Goal: Information Seeking & Learning: Learn about a topic

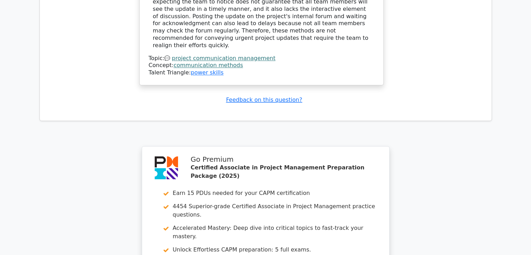
scroll to position [1016, 0]
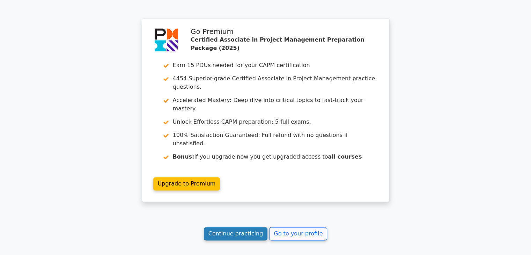
click at [245, 227] on link "Continue practicing" at bounding box center [236, 233] width 64 height 13
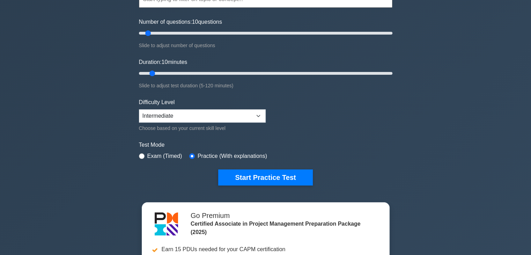
scroll to position [78, 0]
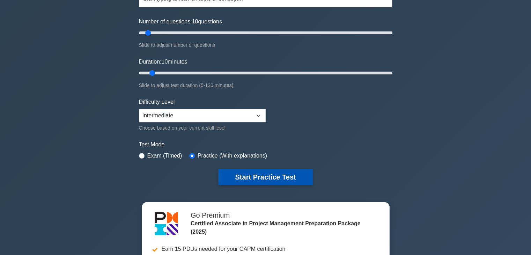
click at [288, 178] on button "Start Practice Test" at bounding box center [265, 177] width 94 height 16
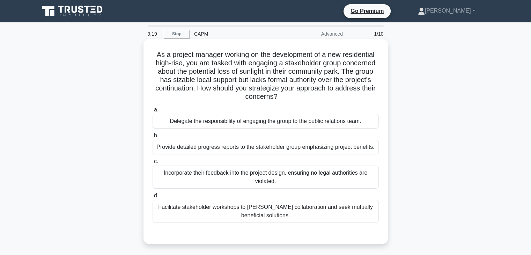
click at [315, 212] on div "Facilitate stakeholder workshops to [PERSON_NAME] collaboration and seek mutual…" at bounding box center [266, 211] width 226 height 23
click at [153, 198] on input "d. Facilitate stakeholder workshops to [PERSON_NAME] collaboration and seek mut…" at bounding box center [153, 195] width 0 height 5
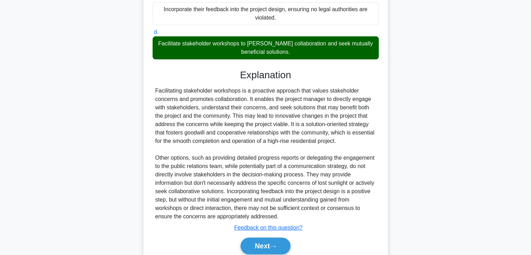
scroll to position [192, 0]
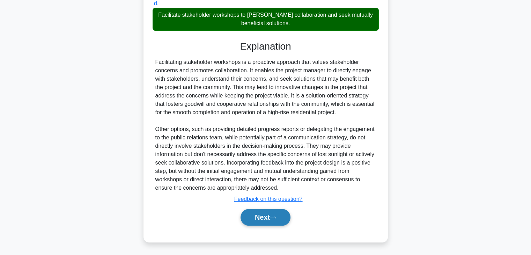
click at [252, 218] on button "Next" at bounding box center [266, 217] width 50 height 17
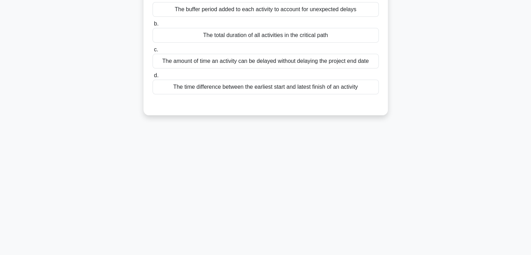
scroll to position [0, 0]
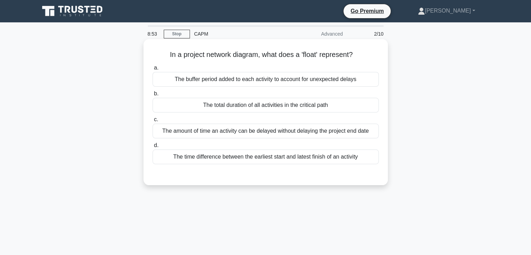
click at [313, 133] on div "The amount of time an activity can be delayed without delaying the project end …" at bounding box center [266, 131] width 226 height 15
click at [153, 122] on input "c. The amount of time an activity can be delayed without delaying the project e…" at bounding box center [153, 119] width 0 height 5
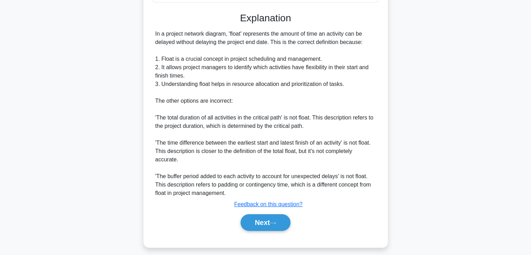
scroll to position [167, 0]
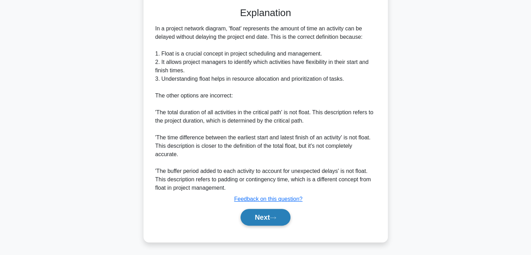
click at [261, 215] on button "Next" at bounding box center [266, 217] width 50 height 17
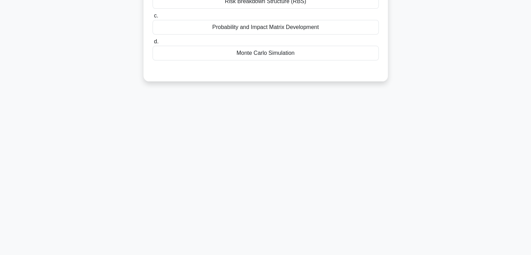
scroll to position [0, 0]
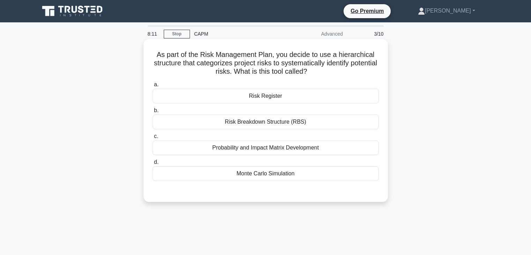
click at [349, 148] on div "Probability and Impact Matrix Development" at bounding box center [266, 147] width 226 height 15
click at [153, 139] on input "c. Probability and Impact Matrix Development" at bounding box center [153, 136] width 0 height 5
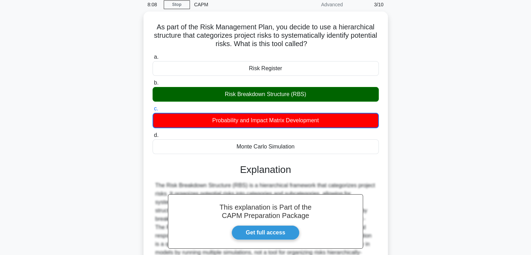
scroll to position [123, 0]
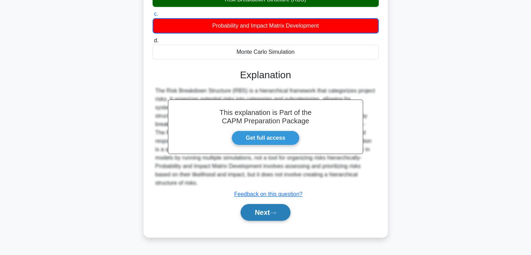
click at [254, 208] on button "Next" at bounding box center [266, 212] width 50 height 17
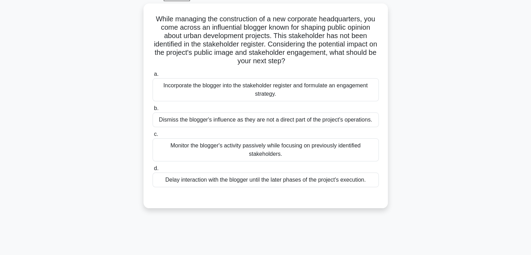
scroll to position [0, 0]
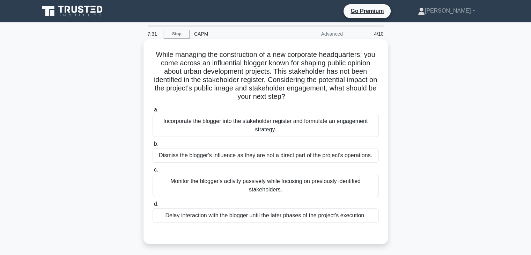
click at [294, 131] on div "Incorporate the blogger into the stakeholder register and formulate an engageme…" at bounding box center [266, 125] width 226 height 23
click at [153, 112] on input "a. Incorporate the blogger into the stakeholder register and formulate an engag…" at bounding box center [153, 110] width 0 height 5
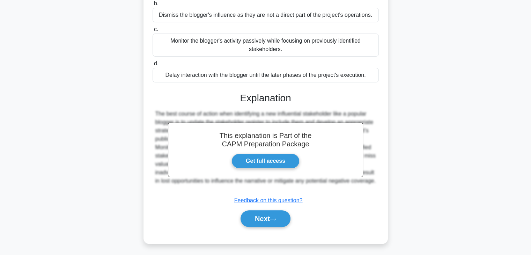
scroll to position [142, 0]
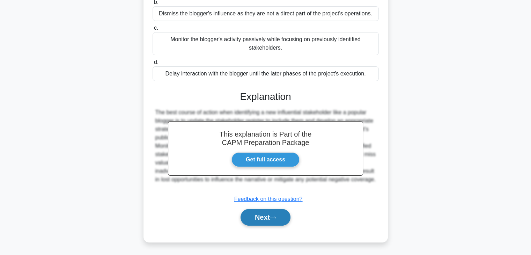
click at [262, 211] on button "Next" at bounding box center [266, 217] width 50 height 17
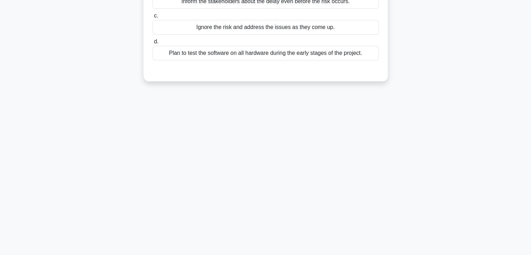
scroll to position [0, 0]
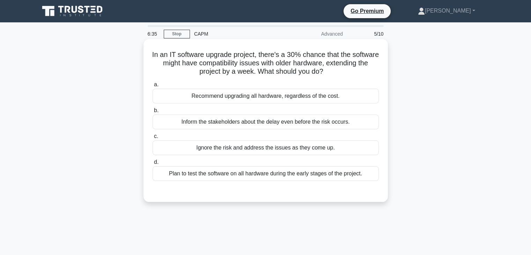
click at [285, 175] on div "Plan to test the software on all hardware during the early stages of the projec…" at bounding box center [266, 173] width 226 height 15
click at [153, 164] on input "d. Plan to test the software on all hardware during the early stages of the pro…" at bounding box center [153, 162] width 0 height 5
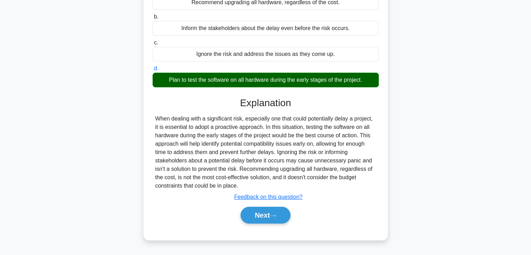
scroll to position [123, 0]
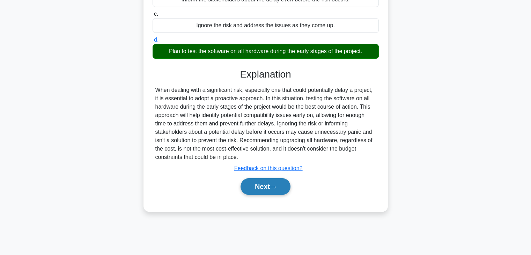
click at [267, 185] on button "Next" at bounding box center [266, 186] width 50 height 17
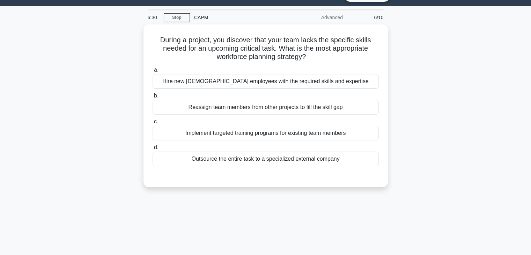
scroll to position [11, 0]
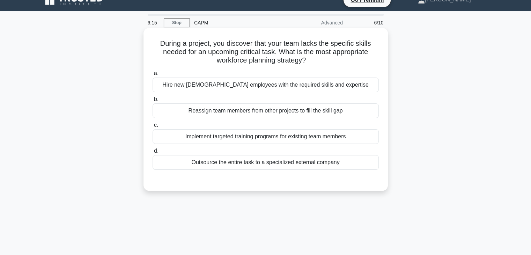
click at [280, 164] on div "Outsource the entire task to a specialized external company" at bounding box center [266, 162] width 226 height 15
click at [153, 153] on input "d. Outsource the entire task to a specialized external company" at bounding box center [153, 151] width 0 height 5
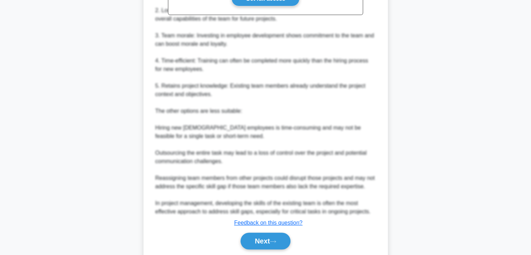
scroll to position [285, 0]
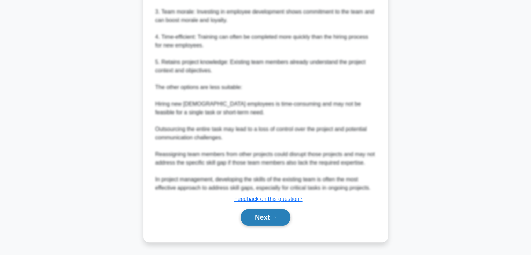
click at [270, 215] on button "Next" at bounding box center [266, 217] width 50 height 17
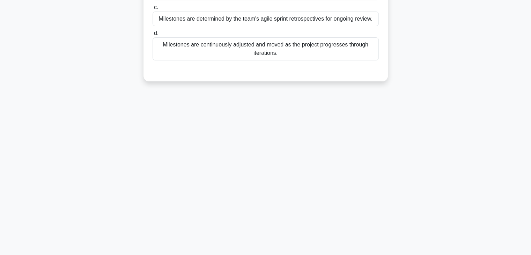
scroll to position [0, 0]
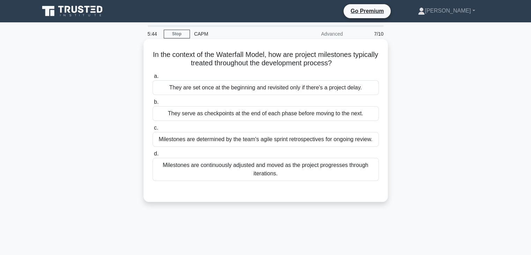
click at [301, 119] on div "They serve as checkpoints at the end of each phase before moving to the next." at bounding box center [266, 113] width 226 height 15
click at [153, 104] on input "b. They serve as checkpoints at the end of each phase before moving to the next." at bounding box center [153, 102] width 0 height 5
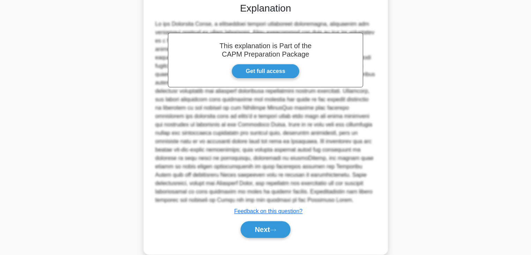
scroll to position [200, 0]
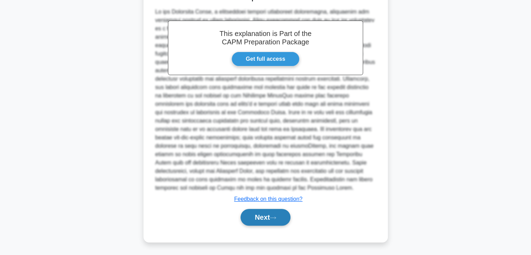
click at [259, 223] on button "Next" at bounding box center [266, 217] width 50 height 17
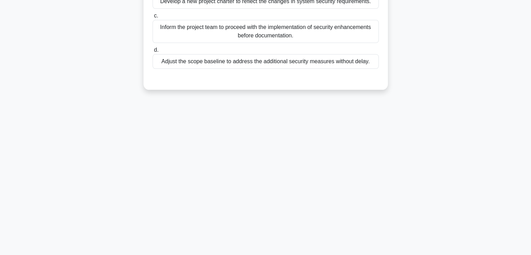
scroll to position [0, 0]
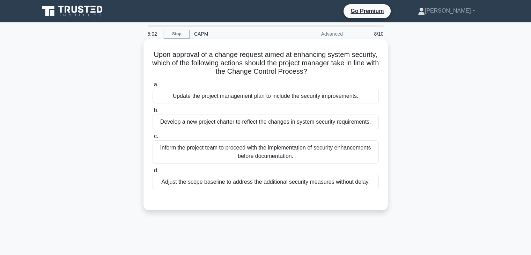
click at [311, 98] on div "Update the project management plan to include the security improvements." at bounding box center [266, 96] width 226 height 15
click at [153, 87] on input "a. Update the project management plan to include the security improvements." at bounding box center [153, 84] width 0 height 5
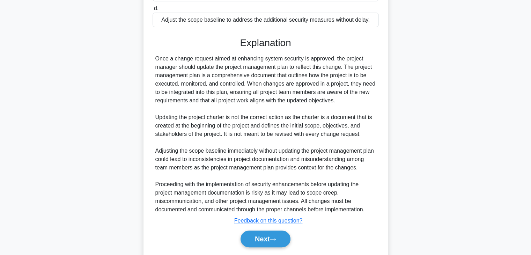
scroll to position [192, 0]
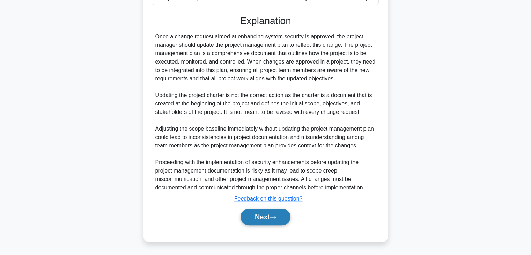
click at [257, 217] on button "Next" at bounding box center [266, 216] width 50 height 17
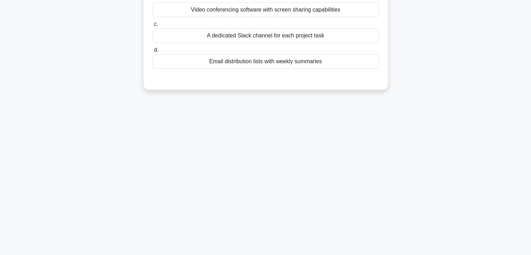
scroll to position [0, 0]
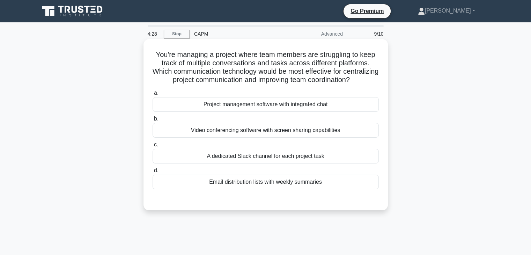
click at [297, 112] on div "Project management software with integrated chat" at bounding box center [266, 104] width 226 height 15
click at [153, 95] on input "a. Project management software with integrated chat" at bounding box center [153, 93] width 0 height 5
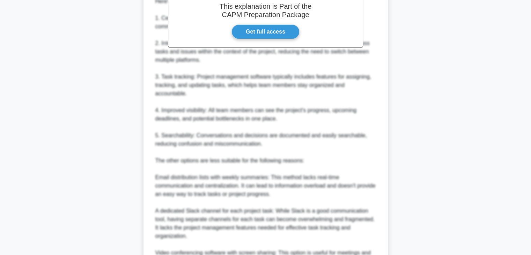
scroll to position [326, 0]
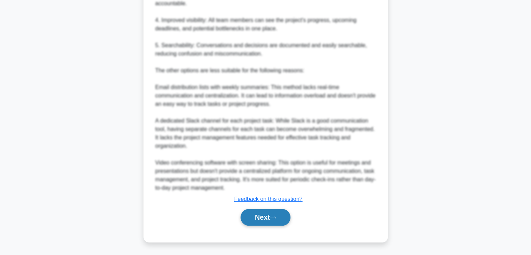
click at [264, 217] on button "Next" at bounding box center [266, 217] width 50 height 17
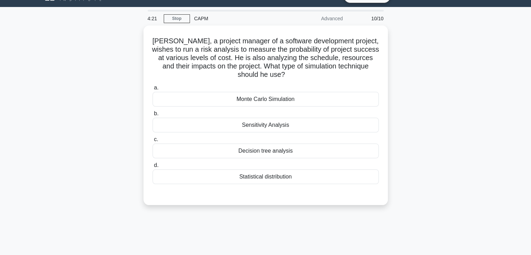
scroll to position [15, 0]
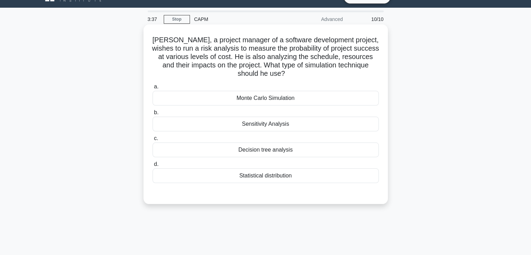
click at [300, 100] on div "Monte Carlo Simulation" at bounding box center [266, 98] width 226 height 15
click at [153, 89] on input "a. Monte Carlo Simulation" at bounding box center [153, 87] width 0 height 5
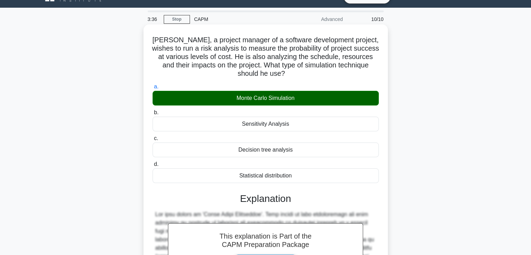
scroll to position [142, 0]
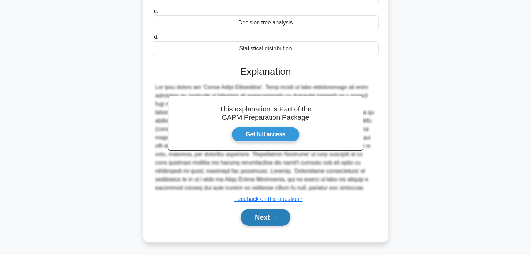
click at [260, 218] on button "Next" at bounding box center [266, 217] width 50 height 17
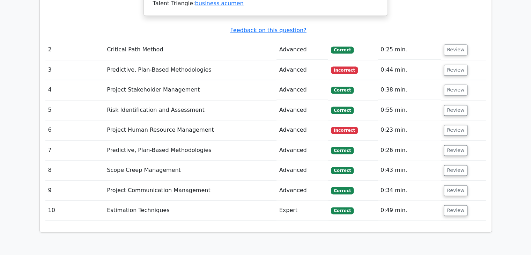
scroll to position [1035, 0]
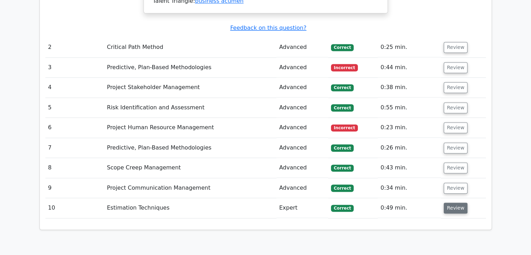
click at [461, 203] on button "Review" at bounding box center [456, 208] width 24 height 11
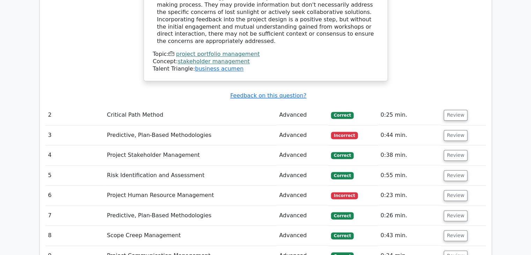
scroll to position [965, 0]
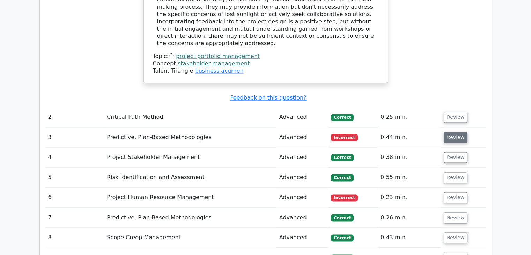
click at [452, 132] on button "Review" at bounding box center [456, 137] width 24 height 11
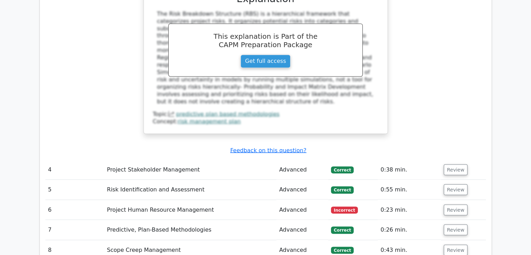
scroll to position [1264, 0]
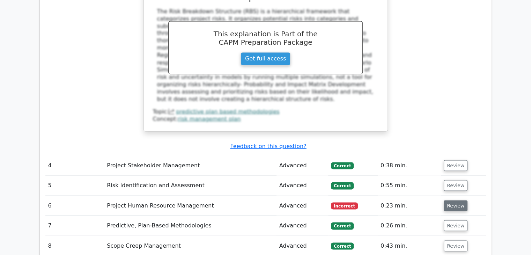
click at [455, 200] on button "Review" at bounding box center [456, 205] width 24 height 11
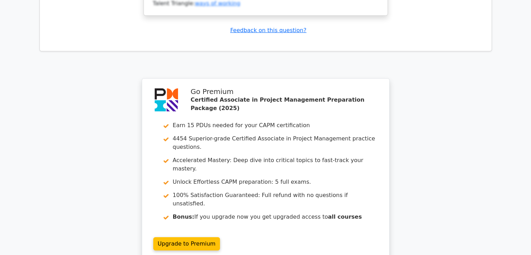
scroll to position [2349, 0]
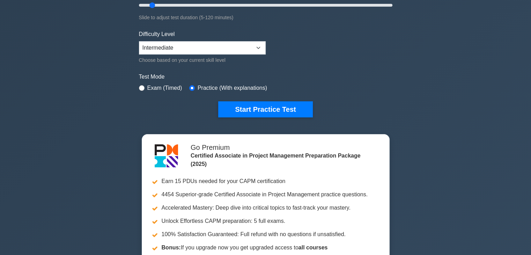
scroll to position [146, 0]
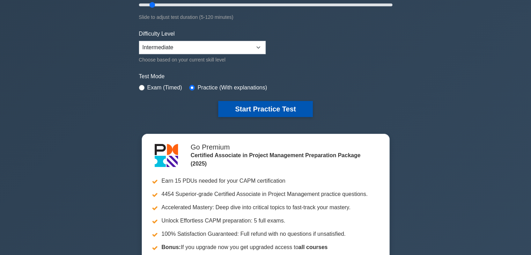
click at [272, 107] on button "Start Practice Test" at bounding box center [265, 109] width 94 height 16
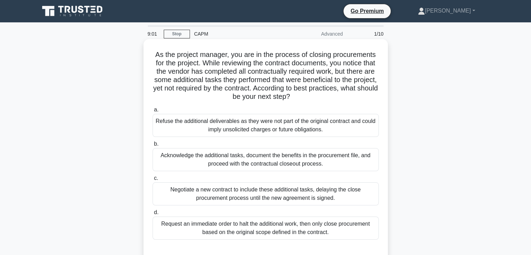
click at [227, 162] on div "Acknowledge the additional tasks, document the benefits in the procurement file…" at bounding box center [266, 159] width 226 height 23
click at [153, 146] on input "b. Acknowledge the additional tasks, document the benefits in the procurement f…" at bounding box center [153, 144] width 0 height 5
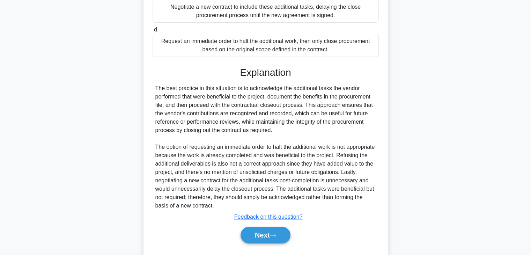
scroll to position [200, 0]
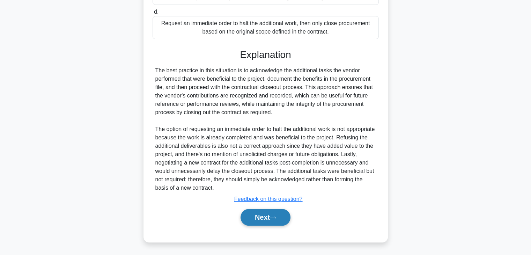
click at [262, 217] on button "Next" at bounding box center [266, 217] width 50 height 17
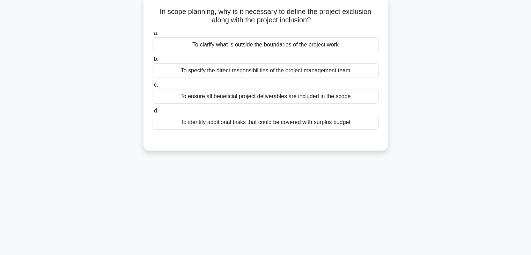
scroll to position [0, 0]
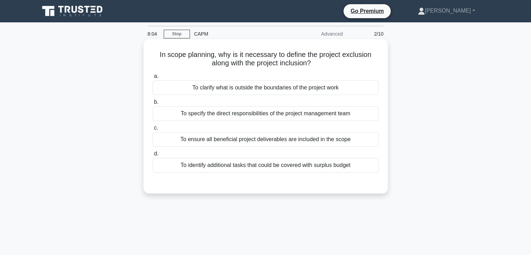
click at [263, 90] on div "To clarify what is outside the boundaries of the project work" at bounding box center [266, 87] width 226 height 15
click at [153, 79] on input "a. To clarify what is outside the boundaries of the project work" at bounding box center [153, 76] width 0 height 5
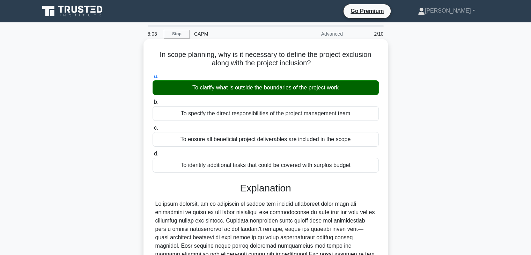
scroll to position [123, 0]
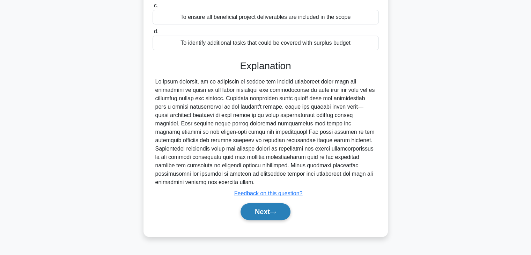
click at [263, 203] on button "Next" at bounding box center [266, 211] width 50 height 17
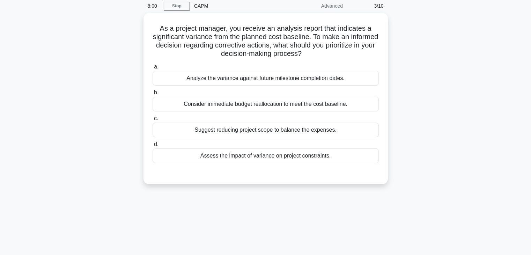
scroll to position [28, 0]
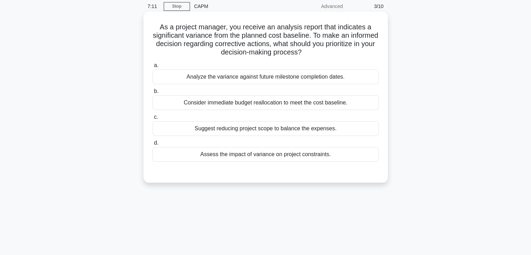
click at [321, 76] on div "Analyze the variance against future milestone completion dates." at bounding box center [266, 76] width 226 height 15
click at [153, 68] on input "a. Analyze the variance against future milestone completion dates." at bounding box center [153, 65] width 0 height 5
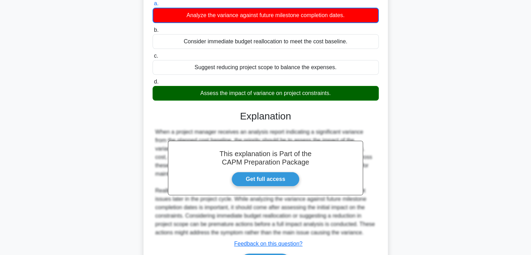
scroll to position [134, 0]
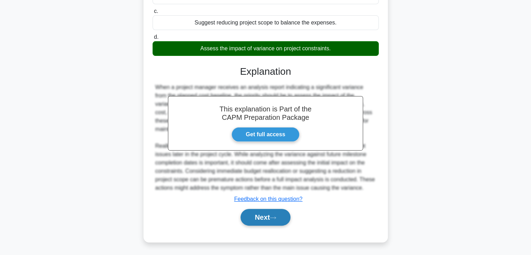
click at [266, 220] on button "Next" at bounding box center [266, 217] width 50 height 17
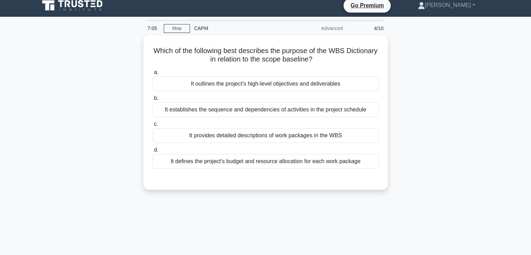
scroll to position [5, 0]
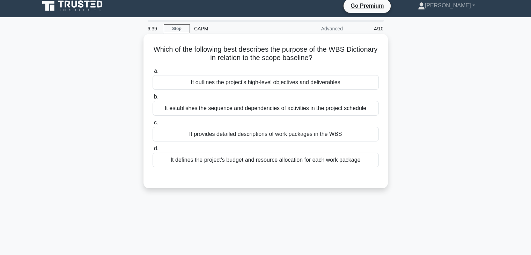
click at [258, 135] on div "It provides detailed descriptions of work packages in the WBS" at bounding box center [266, 134] width 226 height 15
click at [153, 125] on input "c. It provides detailed descriptions of work packages in the WBS" at bounding box center [153, 122] width 0 height 5
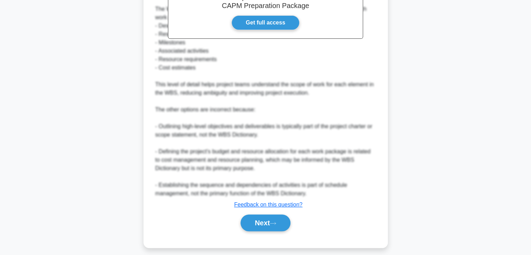
scroll to position [234, 0]
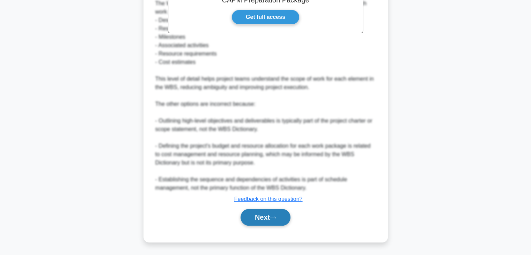
click at [253, 222] on button "Next" at bounding box center [266, 217] width 50 height 17
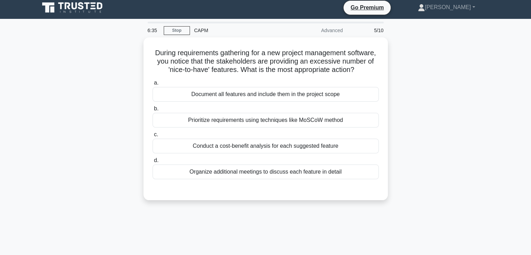
scroll to position [1, 0]
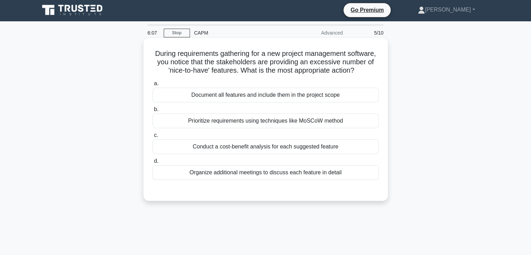
click at [268, 128] on div "Prioritize requirements using techniques like MoSCoW method" at bounding box center [266, 120] width 226 height 15
click at [153, 112] on input "b. Prioritize requirements using techniques like MoSCoW method" at bounding box center [153, 109] width 0 height 5
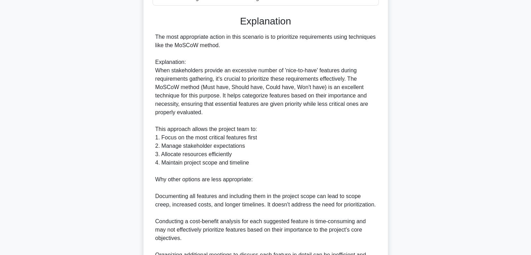
scroll to position [267, 0]
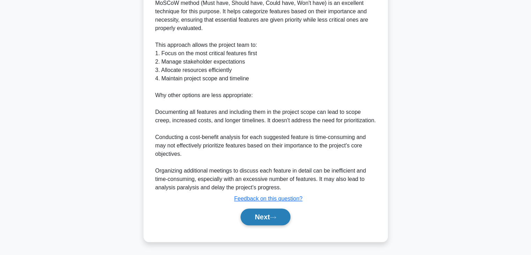
click at [267, 217] on button "Next" at bounding box center [266, 216] width 50 height 17
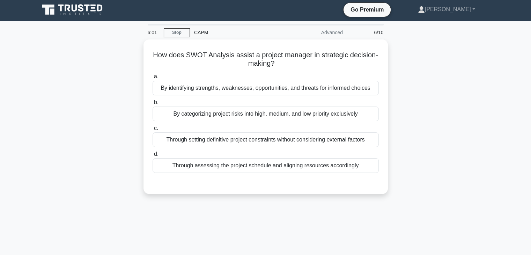
scroll to position [1, 0]
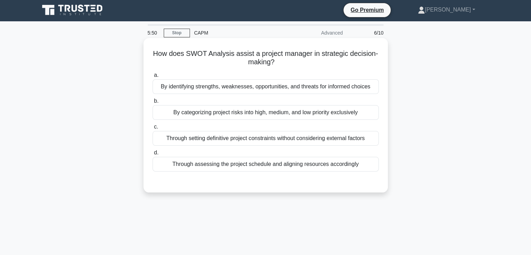
click at [293, 88] on div "By identifying strengths, weaknesses, opportunities, and threats for informed c…" at bounding box center [266, 86] width 226 height 15
click at [153, 78] on input "a. By identifying strengths, weaknesses, opportunities, and threats for informe…" at bounding box center [153, 75] width 0 height 5
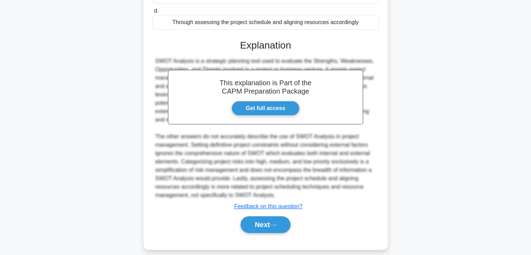
scroll to position [150, 0]
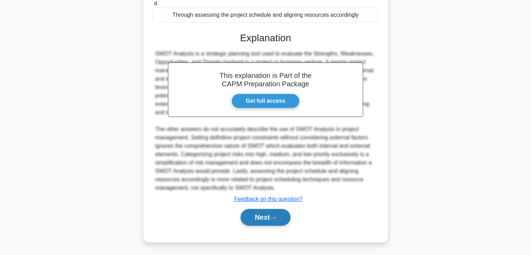
click at [257, 215] on button "Next" at bounding box center [266, 217] width 50 height 17
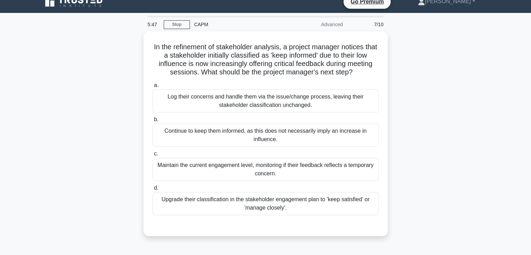
scroll to position [0, 0]
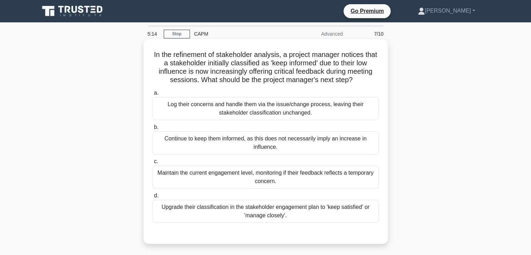
click at [324, 213] on div "Upgrade their classification in the stakeholder engagement plan to 'keep satisf…" at bounding box center [266, 211] width 226 height 23
click at [153, 198] on input "d. Upgrade their classification in the stakeholder engagement plan to 'keep sat…" at bounding box center [153, 195] width 0 height 5
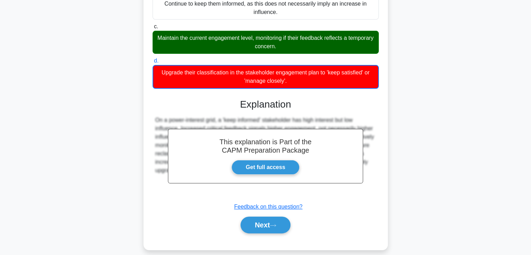
scroll to position [135, 0]
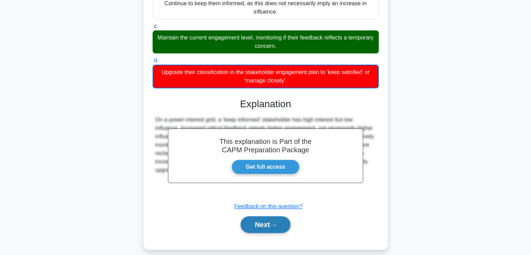
click at [264, 224] on button "Next" at bounding box center [266, 224] width 50 height 17
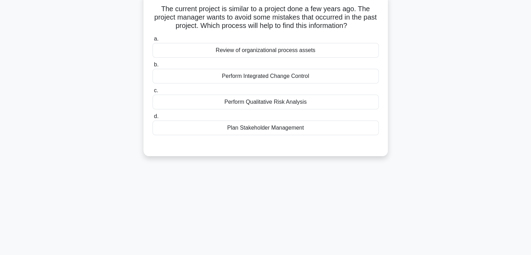
scroll to position [0, 0]
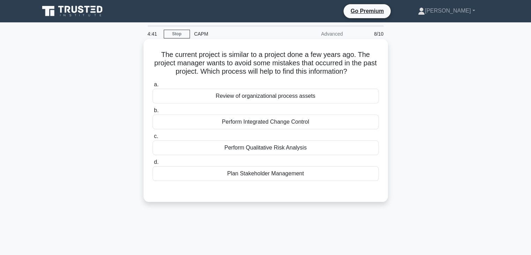
click at [274, 96] on div "Review of organizational process assets" at bounding box center [266, 96] width 226 height 15
click at [153, 87] on input "a. Review of organizational process assets" at bounding box center [153, 84] width 0 height 5
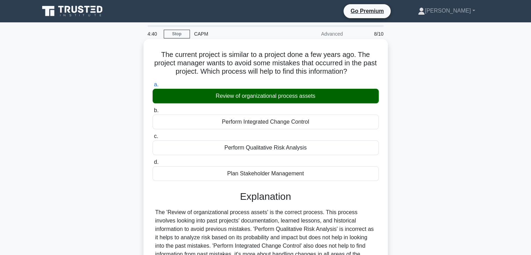
scroll to position [123, 0]
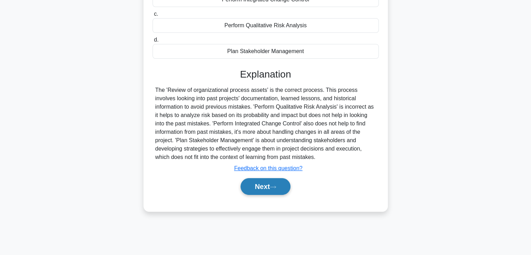
click at [257, 186] on button "Next" at bounding box center [266, 186] width 50 height 17
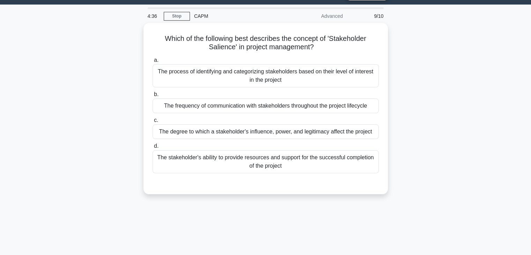
scroll to position [17, 0]
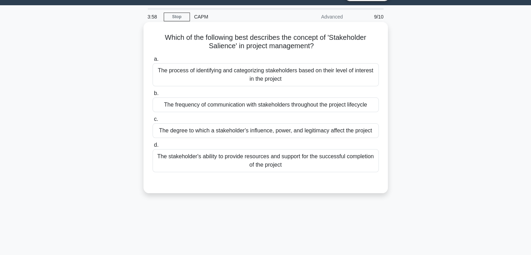
click at [273, 135] on div "The degree to which a stakeholder's influence, power, and legitimacy affect the…" at bounding box center [266, 130] width 226 height 15
click at [153, 122] on input "c. The degree to which a stakeholder's influence, power, and legitimacy affect …" at bounding box center [153, 119] width 0 height 5
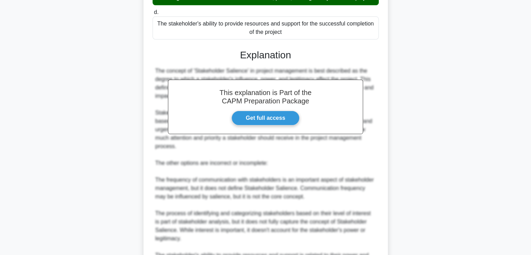
scroll to position [150, 0]
click at [273, 135] on div "The concept of 'Stakeholder Salience' in project management is best described a…" at bounding box center [265, 171] width 221 height 210
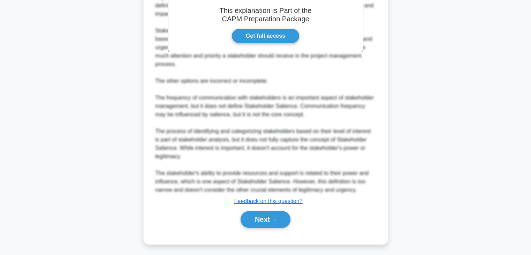
scroll to position [234, 0]
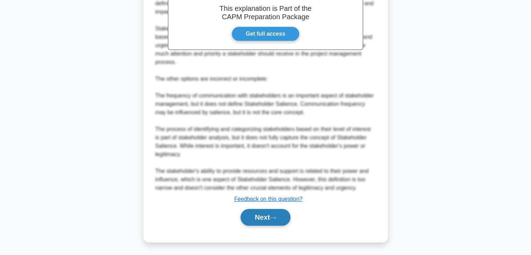
click at [260, 222] on button "Next" at bounding box center [266, 217] width 50 height 17
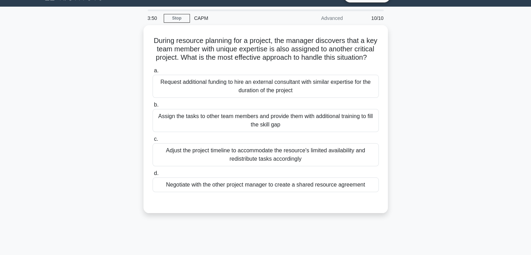
scroll to position [0, 0]
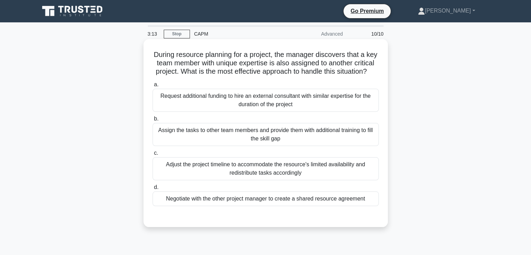
click at [260, 206] on div "Negotiate with the other project manager to create a shared resource agreement" at bounding box center [266, 198] width 226 height 15
click at [153, 190] on input "d. Negotiate with the other project manager to create a shared resource agreeme…" at bounding box center [153, 187] width 0 height 5
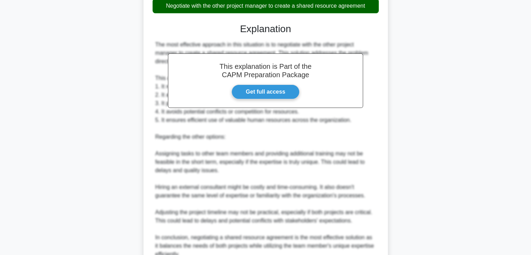
scroll to position [267, 0]
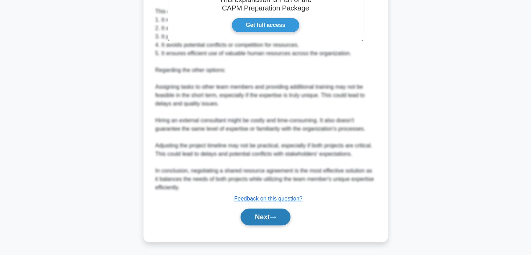
click at [262, 216] on button "Next" at bounding box center [266, 216] width 50 height 17
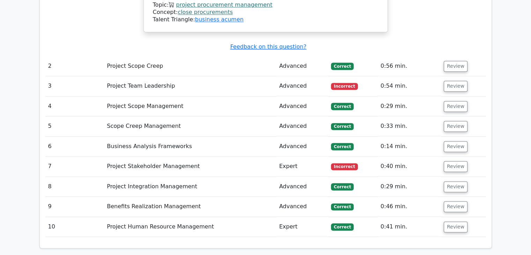
scroll to position [1061, 0]
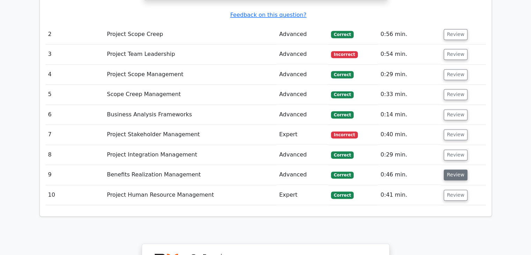
click at [453, 169] on button "Review" at bounding box center [456, 174] width 24 height 11
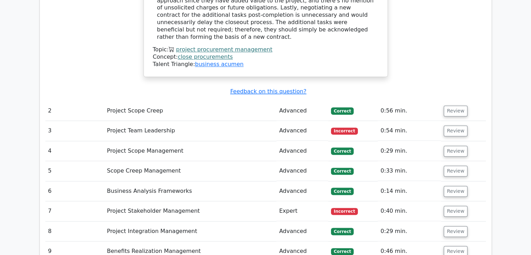
scroll to position [986, 0]
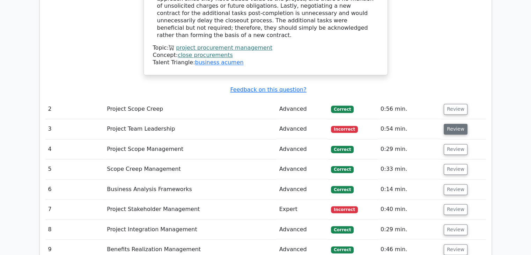
click at [453, 124] on button "Review" at bounding box center [456, 129] width 24 height 11
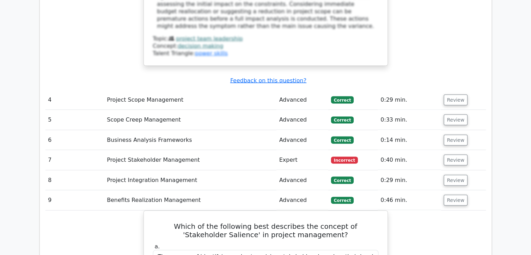
scroll to position [1373, 0]
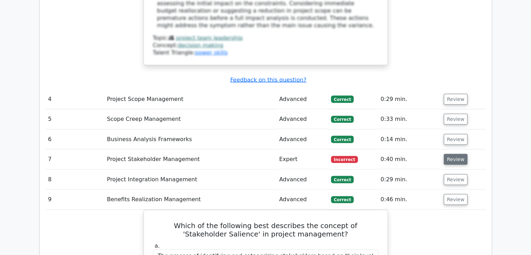
click at [451, 154] on button "Review" at bounding box center [456, 159] width 24 height 11
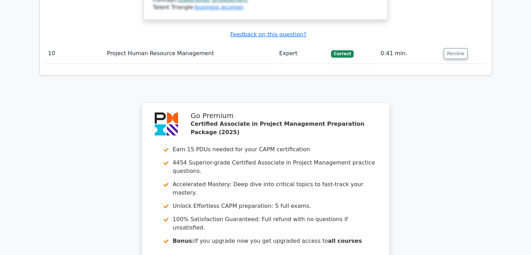
scroll to position [2355, 0]
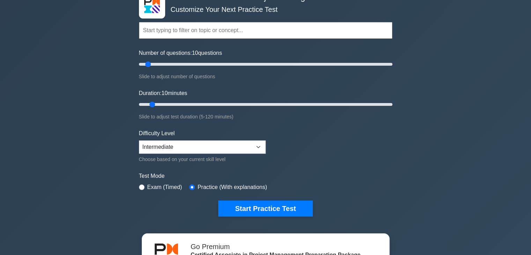
scroll to position [47, 0]
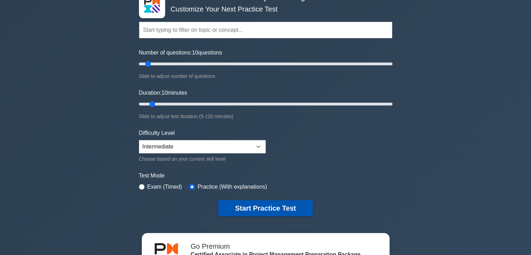
click at [263, 209] on button "Start Practice Test" at bounding box center [265, 208] width 94 height 16
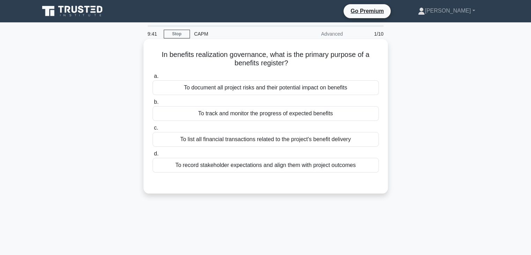
click at [314, 113] on div "To track and monitor the progress of expected benefits" at bounding box center [266, 113] width 226 height 15
click at [153, 104] on input "b. To track and monitor the progress of expected benefits" at bounding box center [153, 102] width 0 height 5
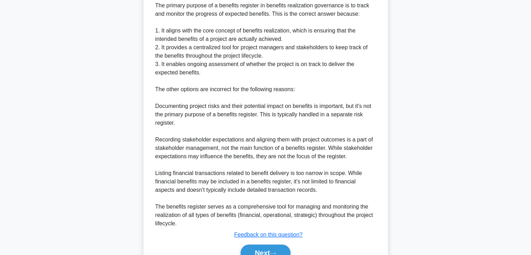
scroll to position [234, 0]
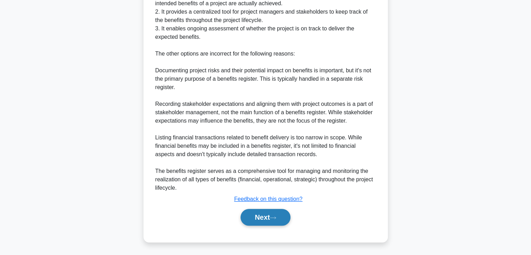
click at [261, 215] on button "Next" at bounding box center [266, 217] width 50 height 17
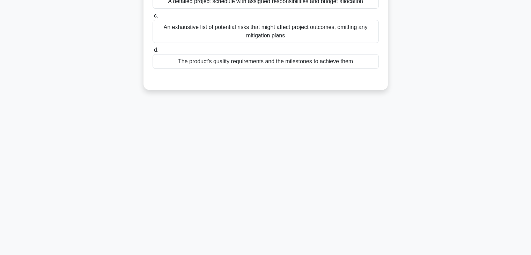
scroll to position [0, 0]
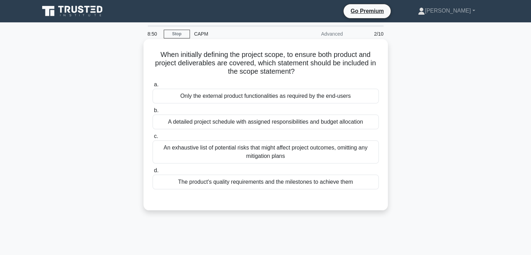
click at [282, 125] on div "A detailed project schedule with assigned responsibilities and budget allocation" at bounding box center [266, 122] width 226 height 15
click at [153, 113] on input "b. A detailed project schedule with assigned responsibilities and budget alloca…" at bounding box center [153, 110] width 0 height 5
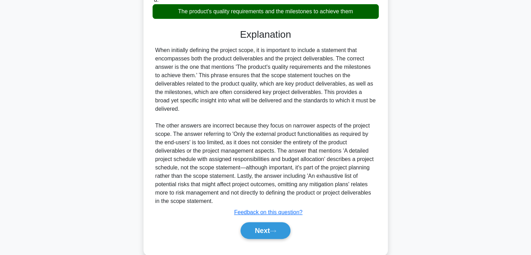
scroll to position [184, 0]
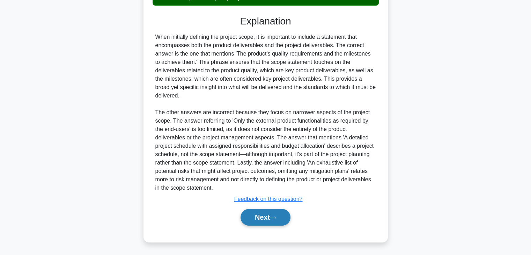
click at [258, 217] on button "Next" at bounding box center [266, 217] width 50 height 17
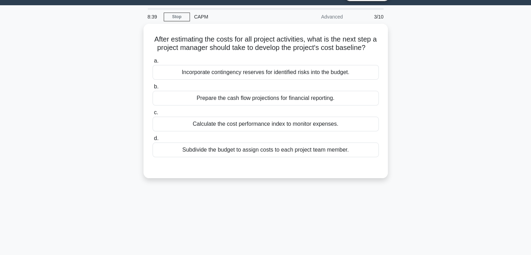
scroll to position [17, 0]
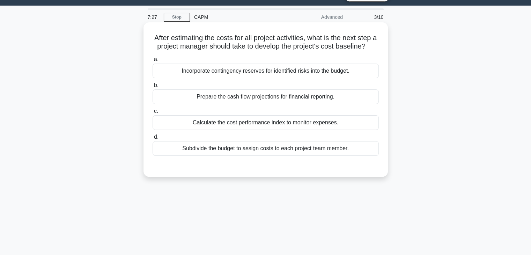
click at [320, 78] on div "Incorporate contingency reserves for identified risks into the budget." at bounding box center [266, 71] width 226 height 15
click at [153, 62] on input "a. Incorporate contingency reserves for identified risks into the budget." at bounding box center [153, 59] width 0 height 5
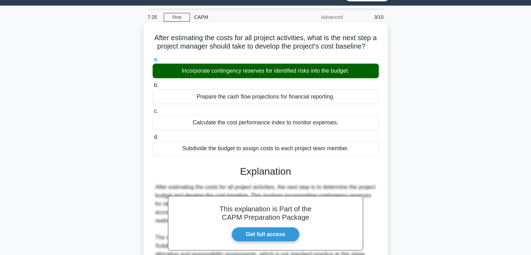
scroll to position [125, 0]
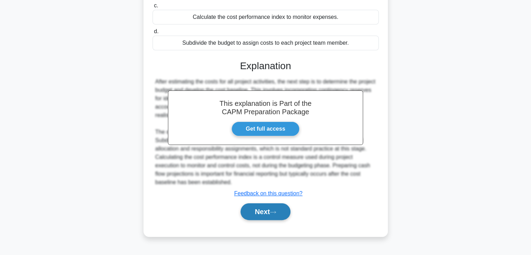
click at [253, 219] on button "Next" at bounding box center [266, 211] width 50 height 17
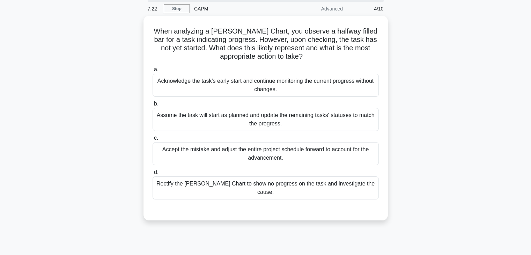
scroll to position [24, 0]
click at [285, 185] on div "Rectify the Gantt Chart to show no progress on the task and investigate the cau…" at bounding box center [266, 187] width 226 height 23
click at [153, 174] on input "d. Rectify the Gantt Chart to show no progress on the task and investigate the …" at bounding box center [153, 171] width 0 height 5
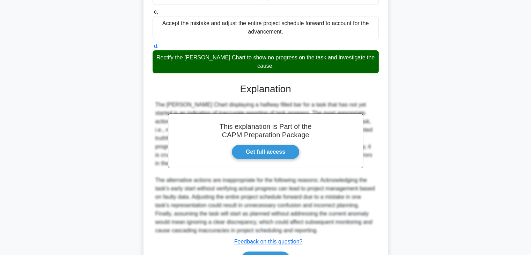
scroll to position [184, 0]
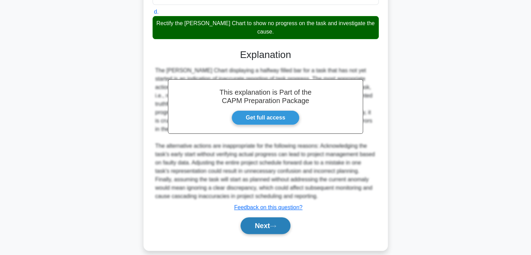
click at [264, 217] on button "Next" at bounding box center [266, 225] width 50 height 17
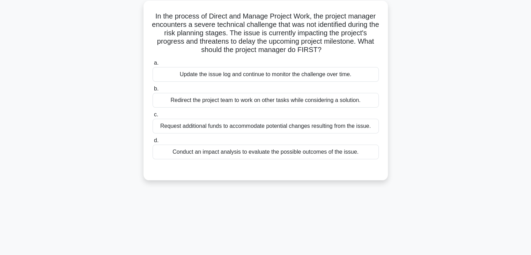
scroll to position [0, 0]
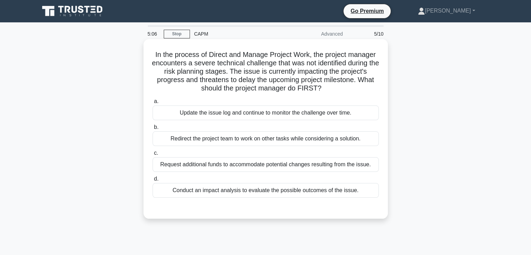
click at [291, 193] on div "Conduct an impact analysis to evaluate the possible outcomes of the issue." at bounding box center [266, 190] width 226 height 15
click at [153, 181] on input "d. Conduct an impact analysis to evaluate the possible outcomes of the issue." at bounding box center [153, 179] width 0 height 5
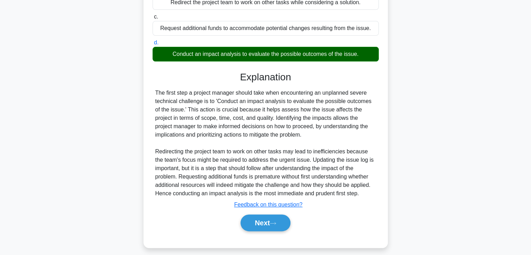
scroll to position [137, 0]
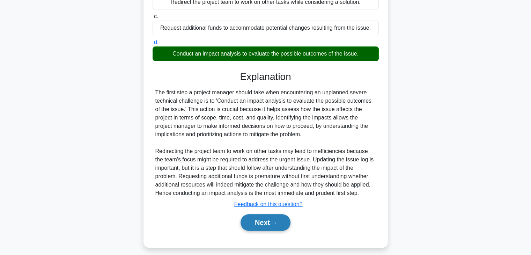
click at [258, 226] on button "Next" at bounding box center [266, 222] width 50 height 17
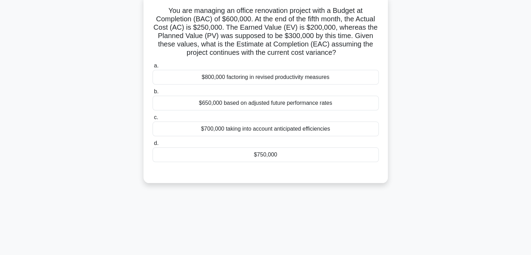
scroll to position [0, 0]
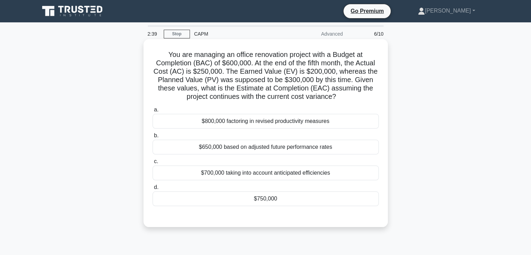
click at [308, 201] on div "$750,000" at bounding box center [266, 198] width 226 height 15
click at [153, 190] on input "d. $750,000" at bounding box center [153, 187] width 0 height 5
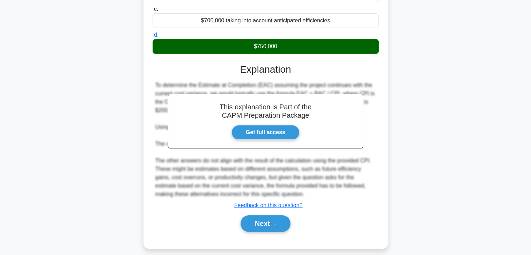
scroll to position [159, 0]
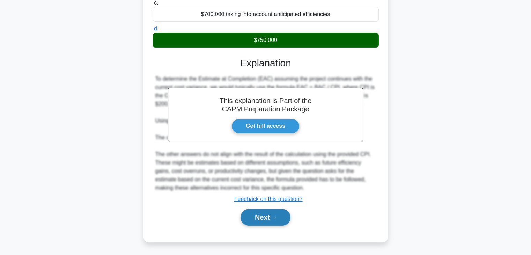
click at [267, 220] on button "Next" at bounding box center [266, 217] width 50 height 17
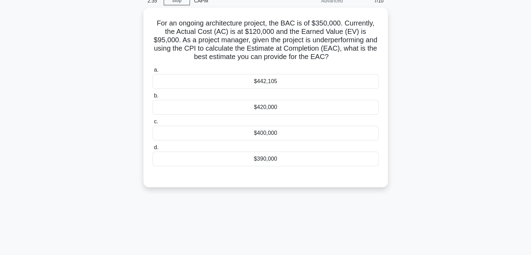
scroll to position [22, 0]
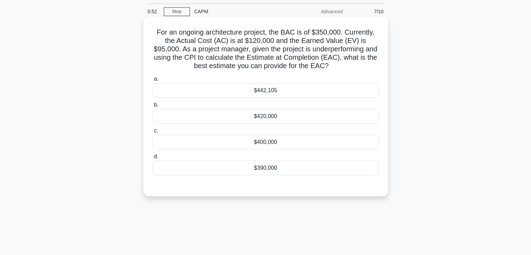
click at [300, 88] on div "$442,105" at bounding box center [266, 90] width 226 height 15
click at [153, 81] on input "a. $442,105" at bounding box center [153, 79] width 0 height 5
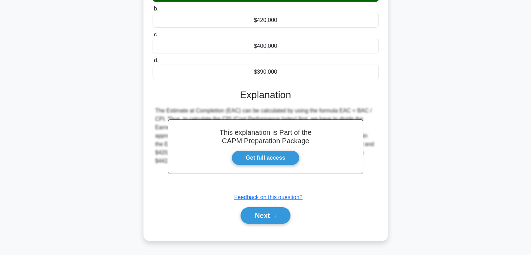
scroll to position [123, 0]
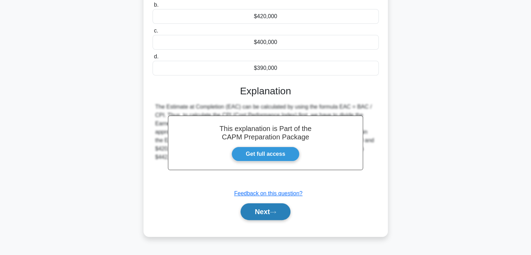
click at [260, 214] on button "Next" at bounding box center [266, 211] width 50 height 17
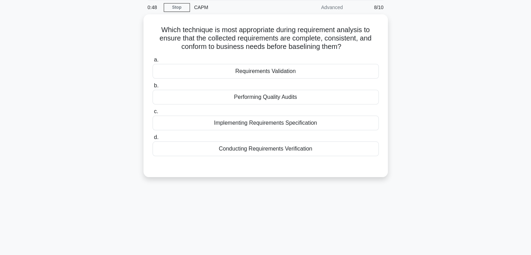
scroll to position [26, 0]
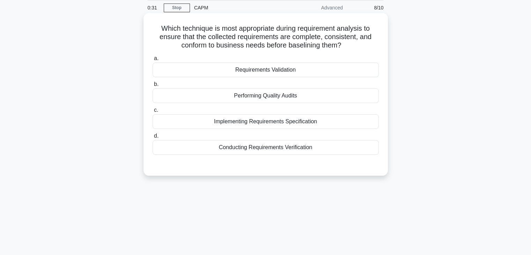
click at [278, 149] on div "Conducting Requirements Verification" at bounding box center [266, 147] width 226 height 15
click at [153, 138] on input "d. Conducting Requirements Verification" at bounding box center [153, 136] width 0 height 5
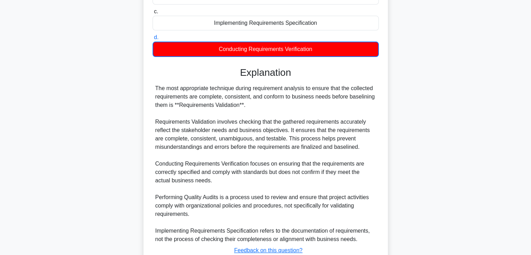
scroll to position [176, 0]
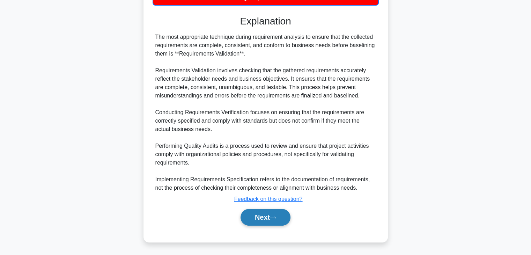
click at [256, 222] on button "Next" at bounding box center [266, 217] width 50 height 17
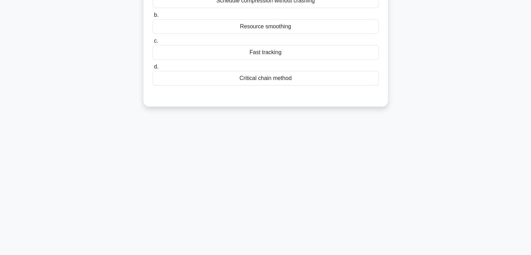
scroll to position [0, 0]
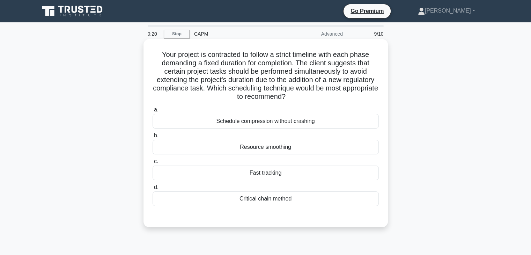
click at [273, 176] on div "Fast tracking" at bounding box center [266, 173] width 226 height 15
click at [153, 164] on input "c. Fast tracking" at bounding box center [153, 161] width 0 height 5
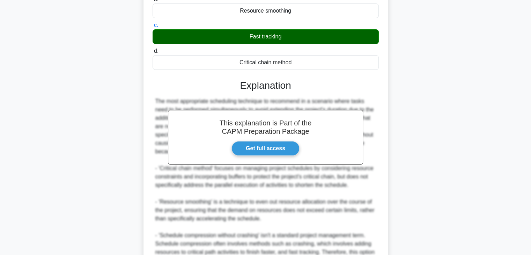
scroll to position [209, 0]
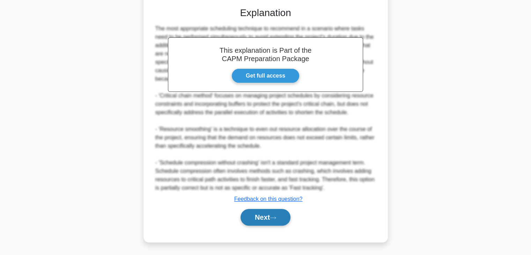
click at [264, 221] on button "Next" at bounding box center [266, 217] width 50 height 17
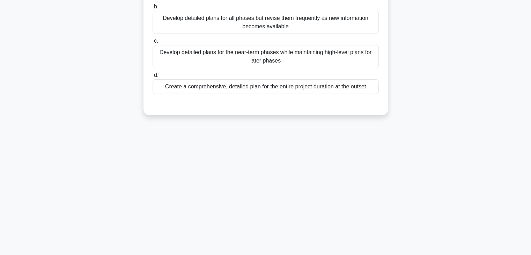
scroll to position [0, 0]
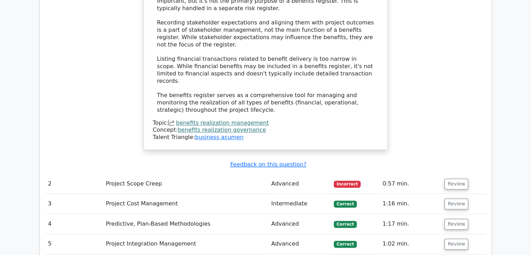
scroll to position [898, 0]
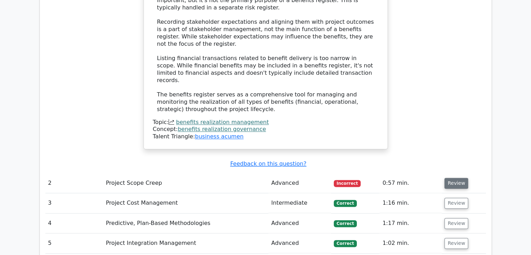
click at [453, 178] on button "Review" at bounding box center [457, 183] width 24 height 11
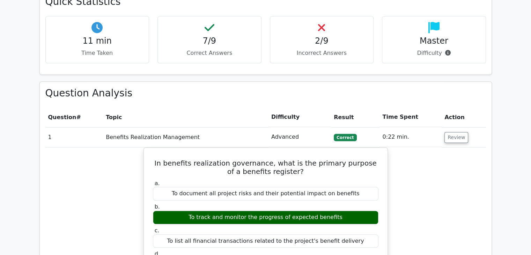
scroll to position [497, 0]
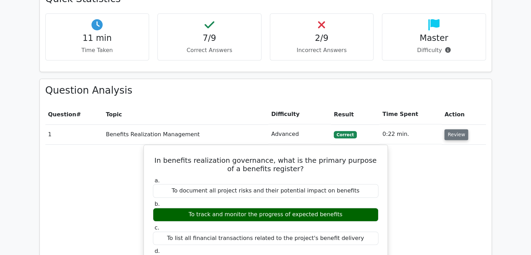
click at [461, 129] on button "Review" at bounding box center [457, 134] width 24 height 11
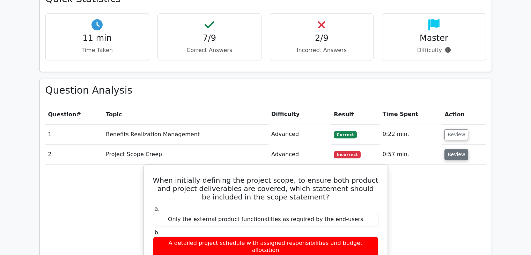
click at [455, 149] on button "Review" at bounding box center [457, 154] width 24 height 11
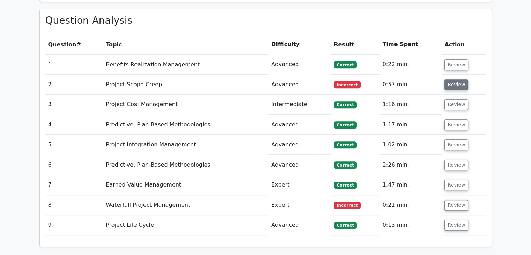
scroll to position [570, 0]
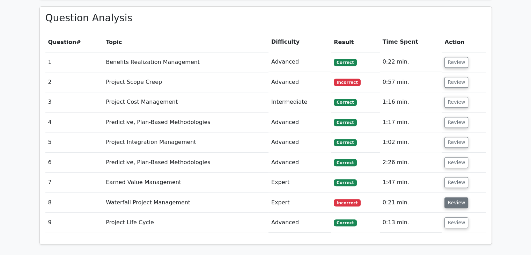
click at [456, 197] on button "Review" at bounding box center [457, 202] width 24 height 11
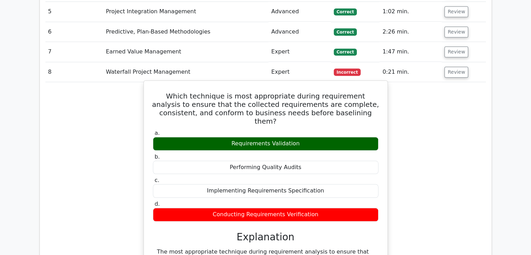
scroll to position [700, 0]
